Goal: Task Accomplishment & Management: Manage account settings

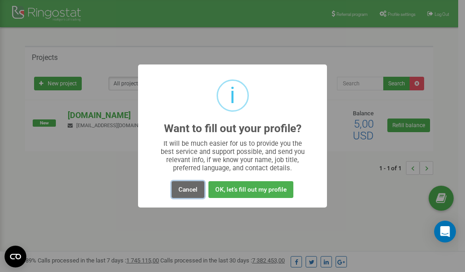
click at [191, 189] on button "Cancel" at bounding box center [188, 189] width 33 height 17
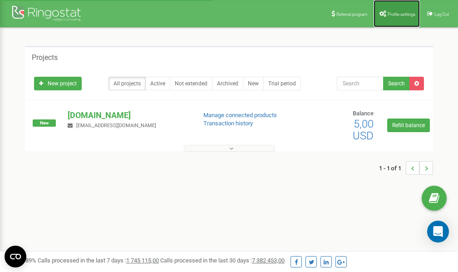
click at [395, 13] on span "Profile settings" at bounding box center [402, 14] width 28 height 5
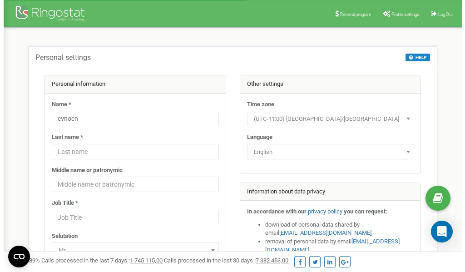
scroll to position [45, 0]
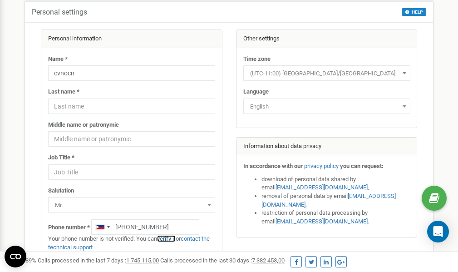
click at [170, 239] on link "verify it" at bounding box center [166, 238] width 19 height 7
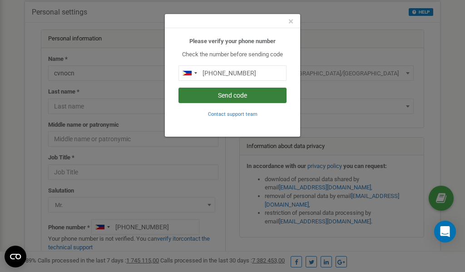
click at [237, 97] on button "Send code" at bounding box center [232, 95] width 108 height 15
